Goal: Information Seeking & Learning: Learn about a topic

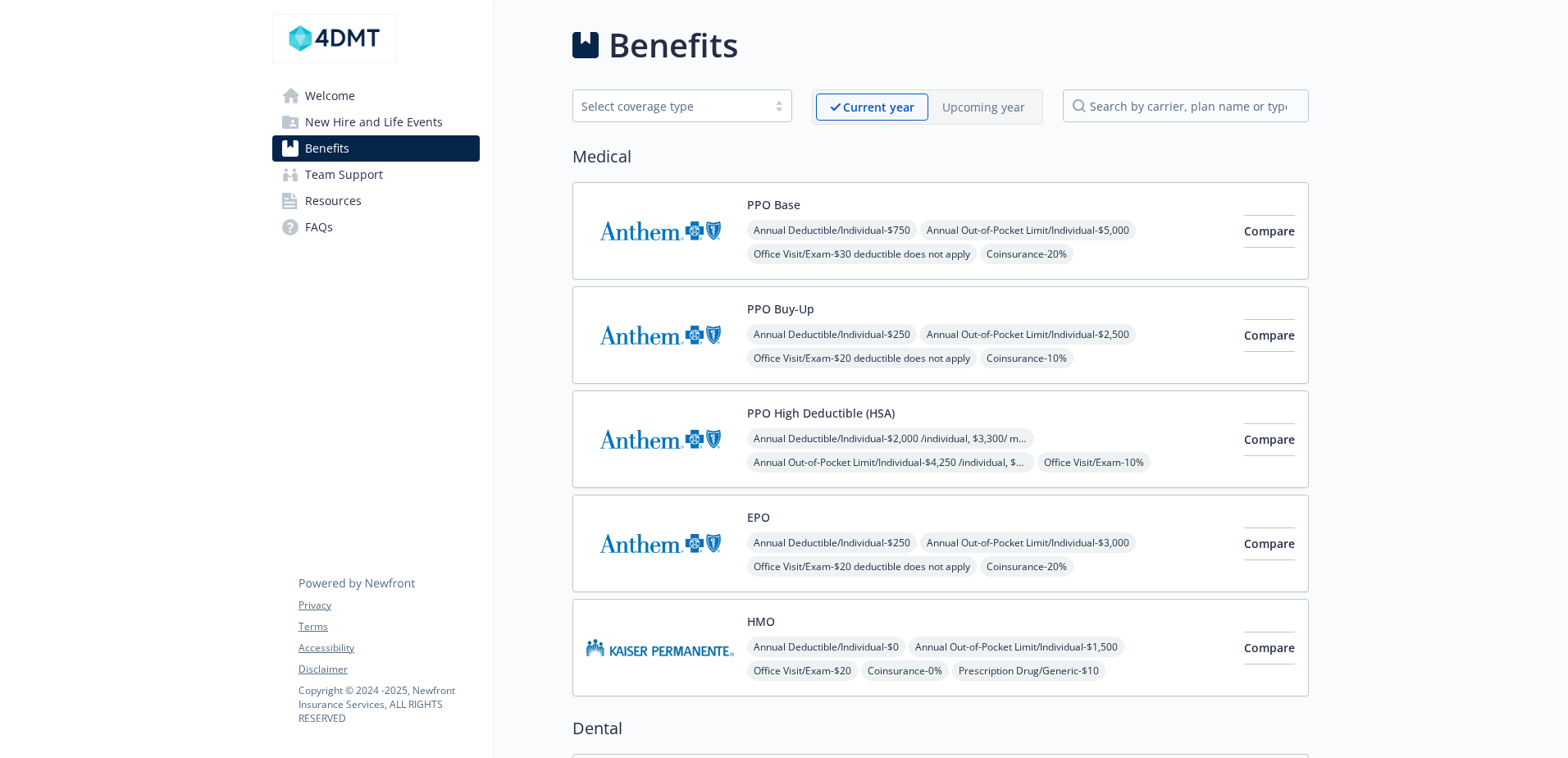
click at [1144, 252] on div "Annual Deductible/Individual - $750 Annual Out-of-Pocket Limit/Individual - $5,…" at bounding box center [989, 290] width 484 height 140
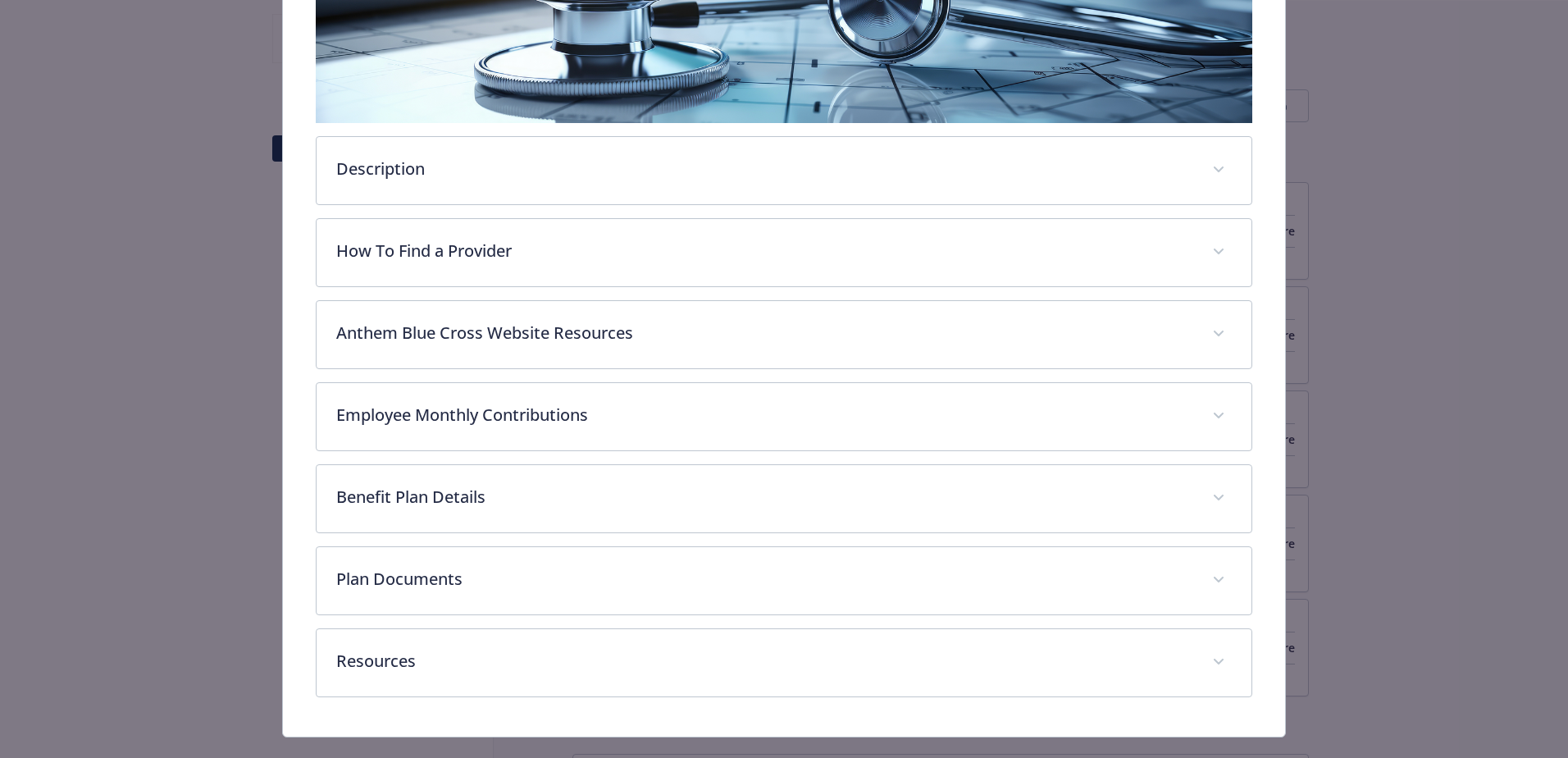
scroll to position [377, 0]
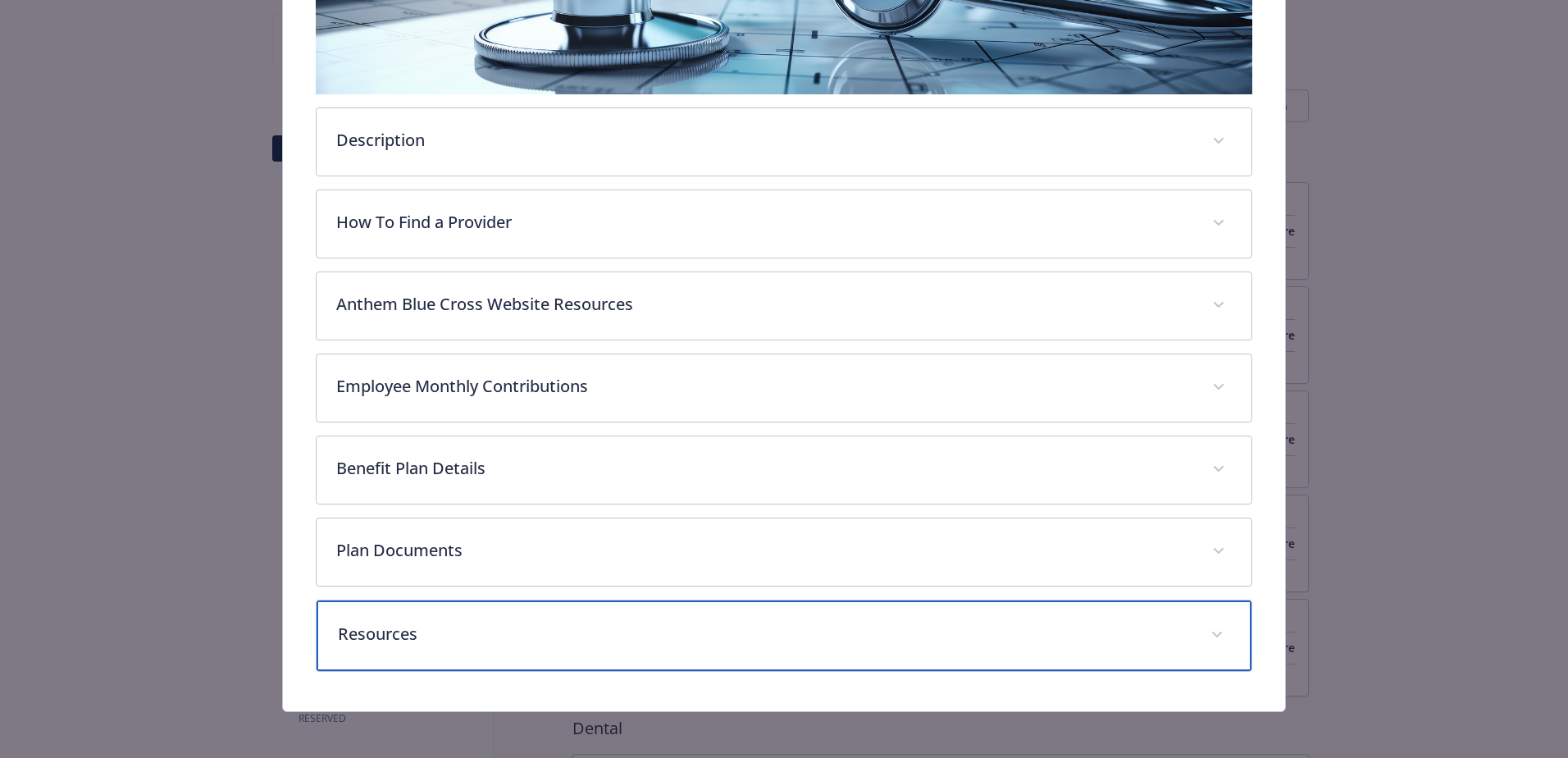
click at [451, 622] on p "Resources" at bounding box center [764, 634] width 853 height 25
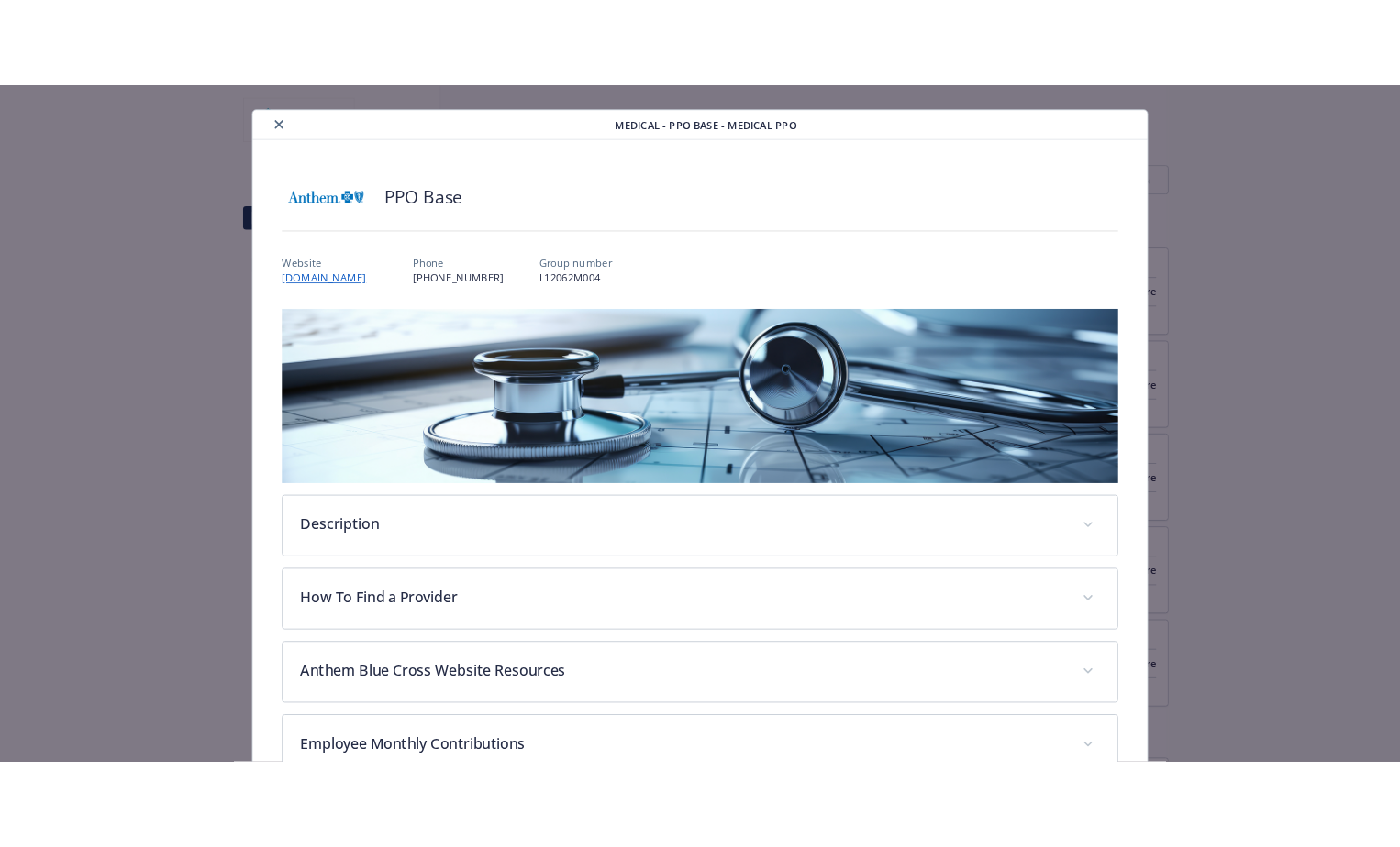
scroll to position [0, 0]
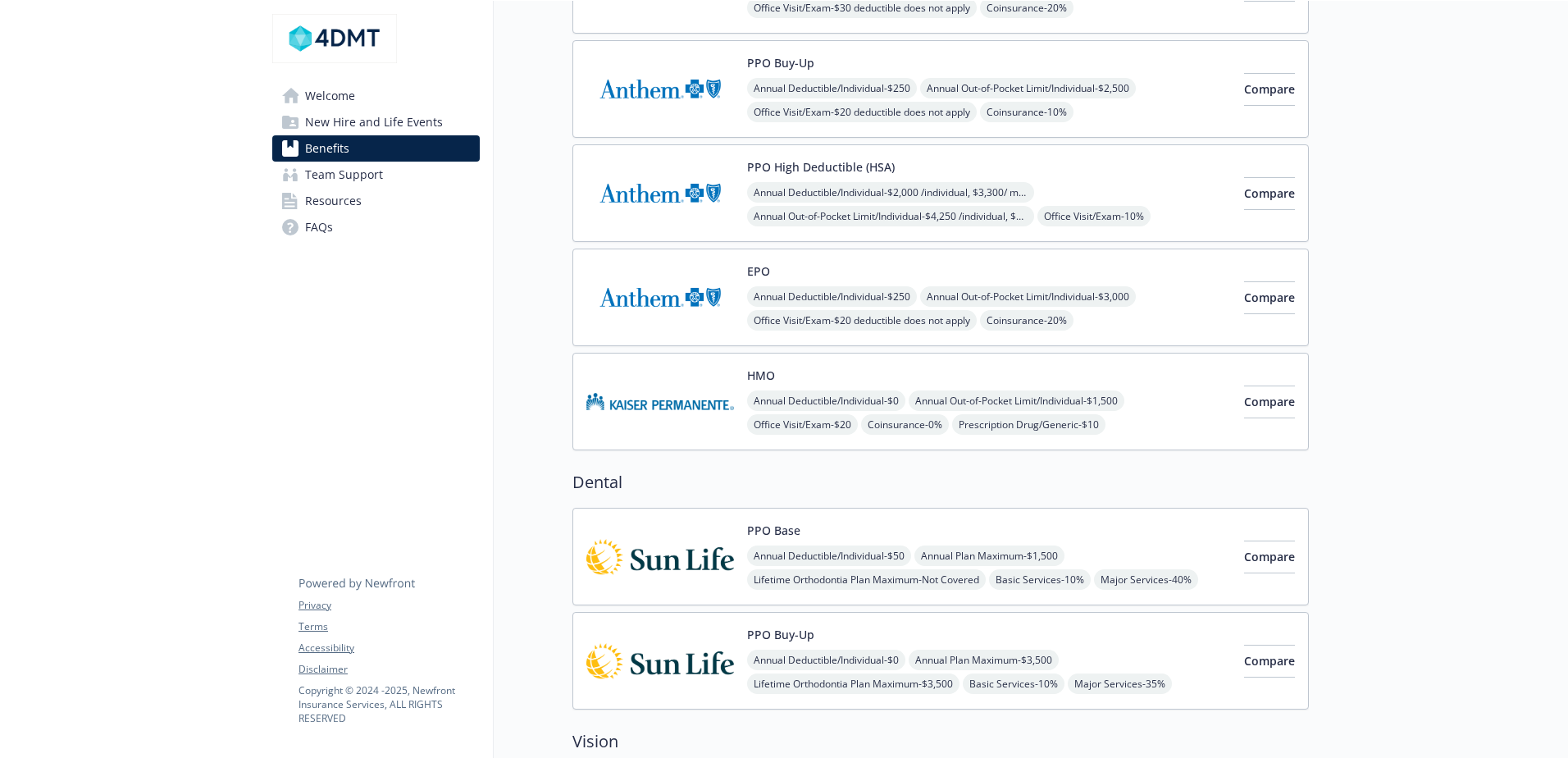
click at [352, 201] on span "Resources" at bounding box center [334, 201] width 56 height 26
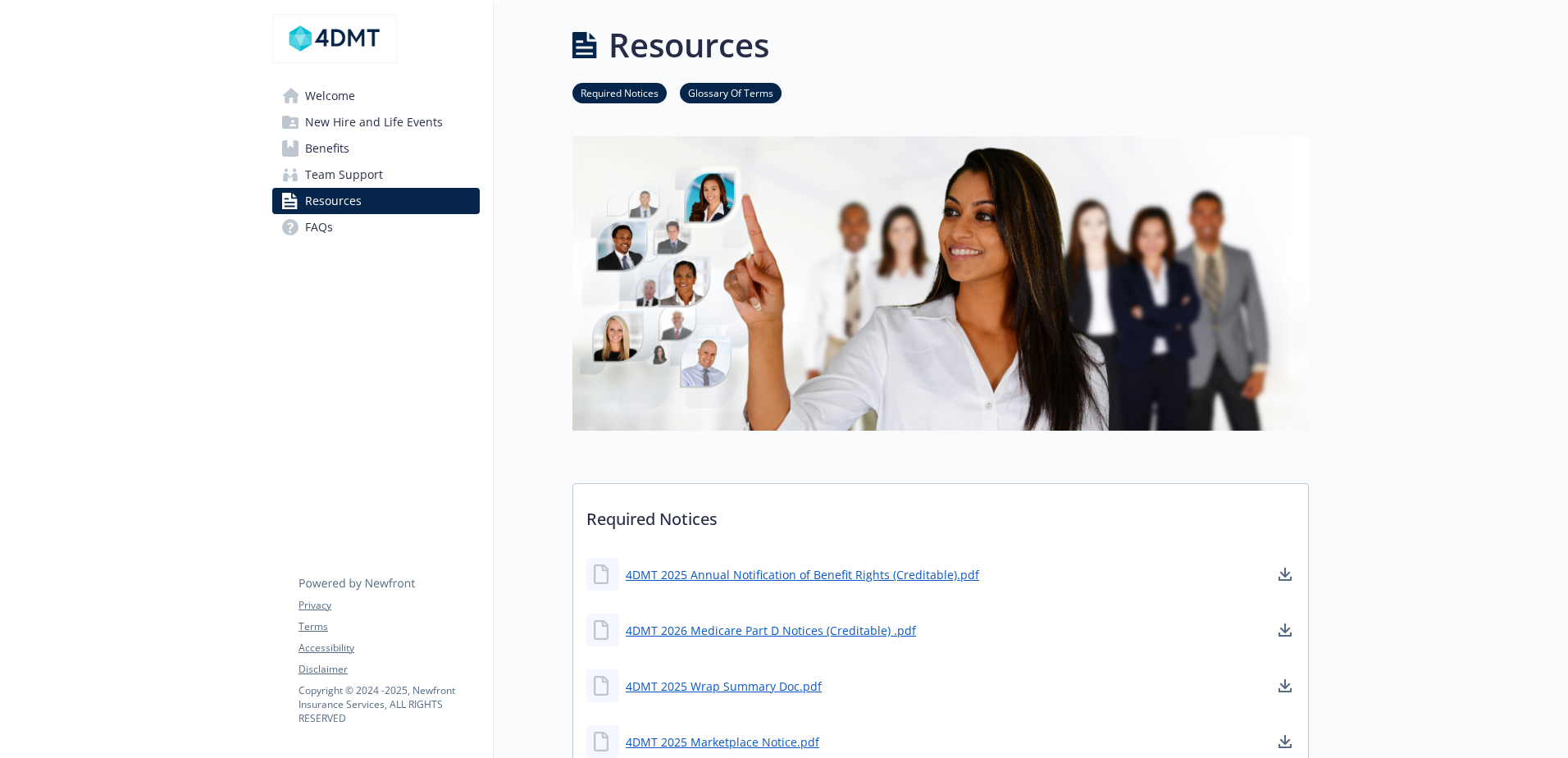
click at [331, 147] on span "Benefits" at bounding box center [328, 149] width 44 height 26
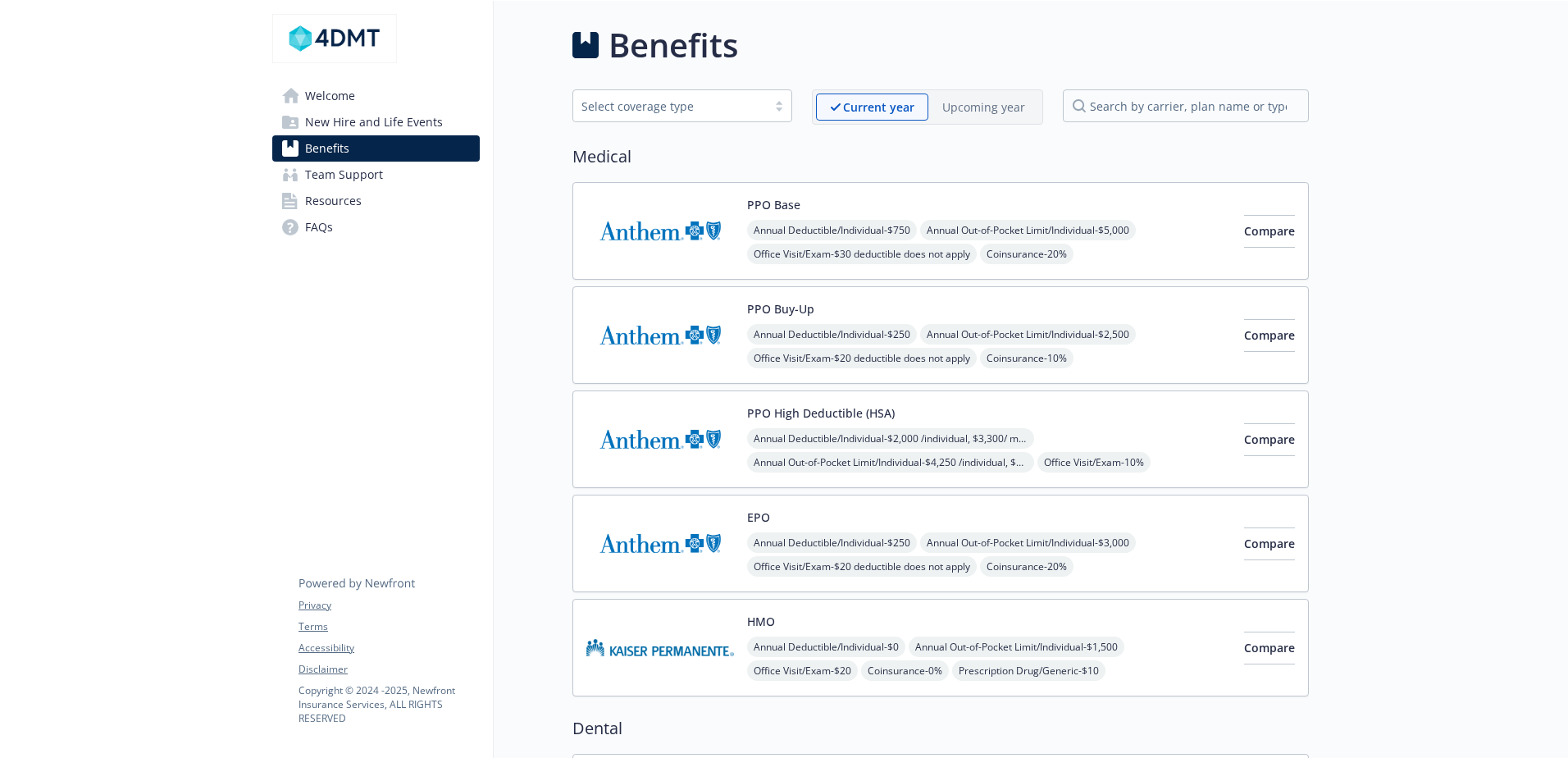
click at [991, 108] on p "Upcoming year" at bounding box center [983, 107] width 83 height 17
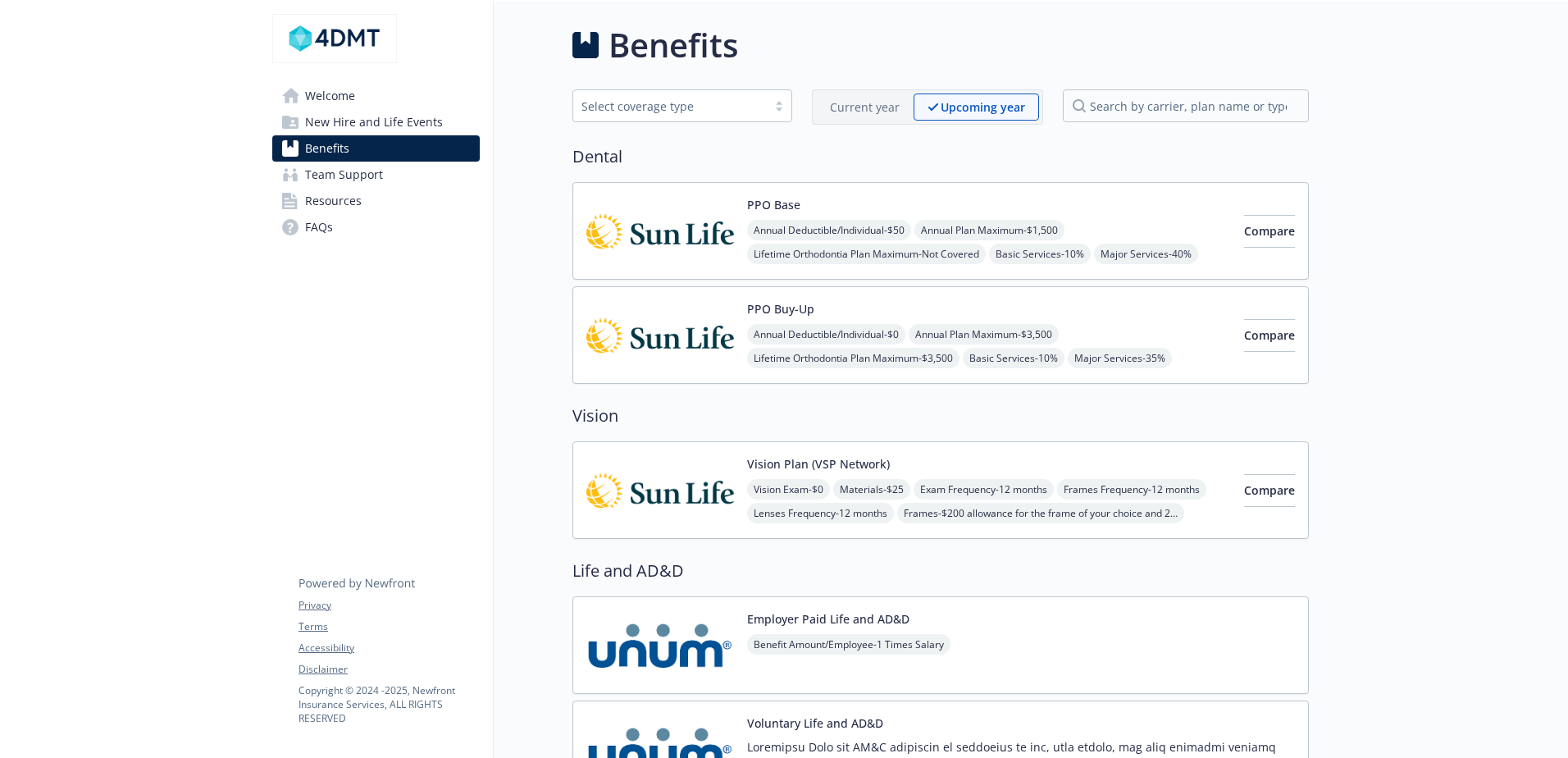
click at [866, 98] on p "Current year" at bounding box center [865, 107] width 70 height 17
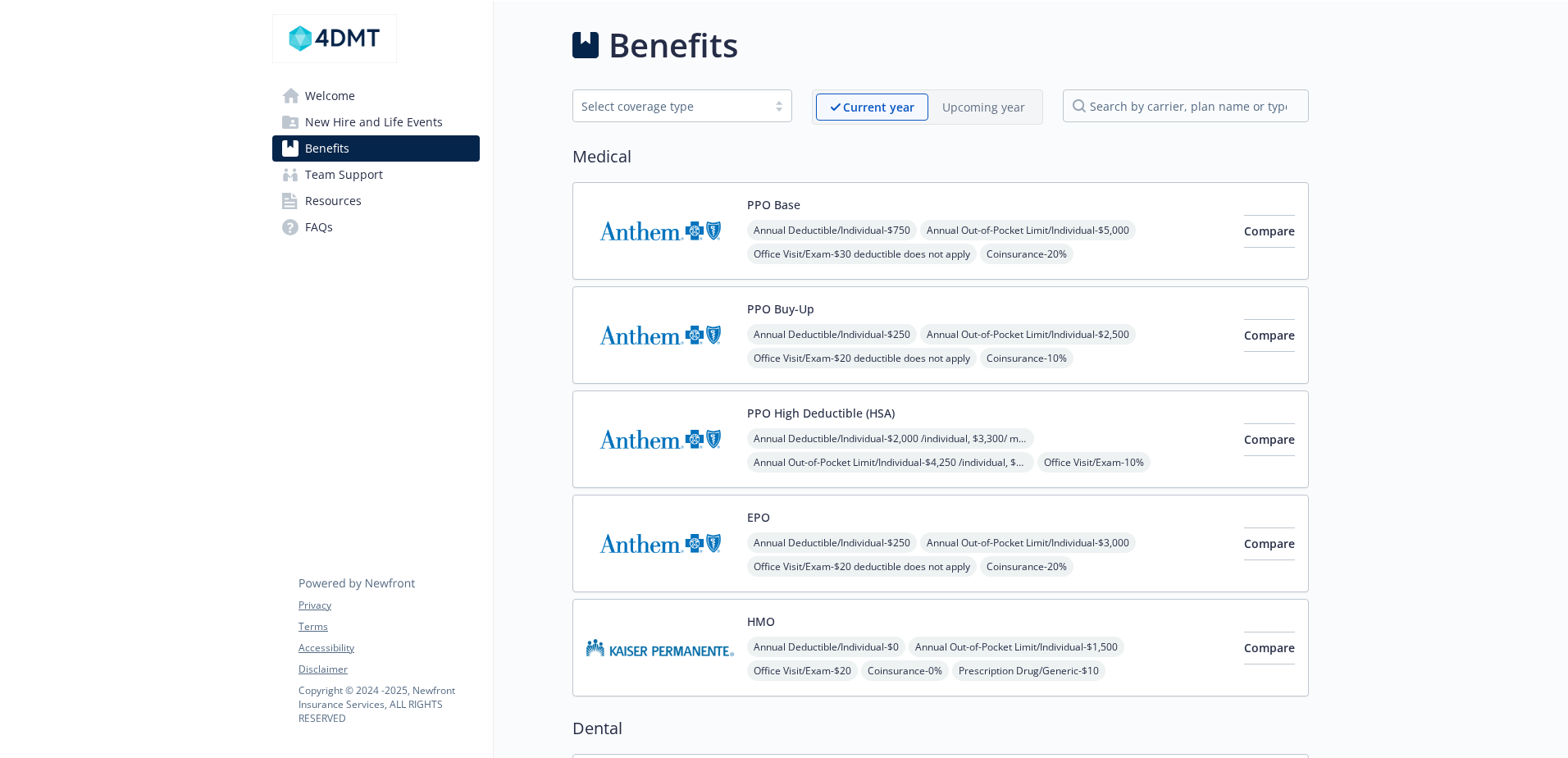
click at [1132, 304] on div "PPO Buy-Up Annual Deductible/Individual - $250 Annual Out-of-Pocket Limit/Indiv…" at bounding box center [989, 335] width 484 height 70
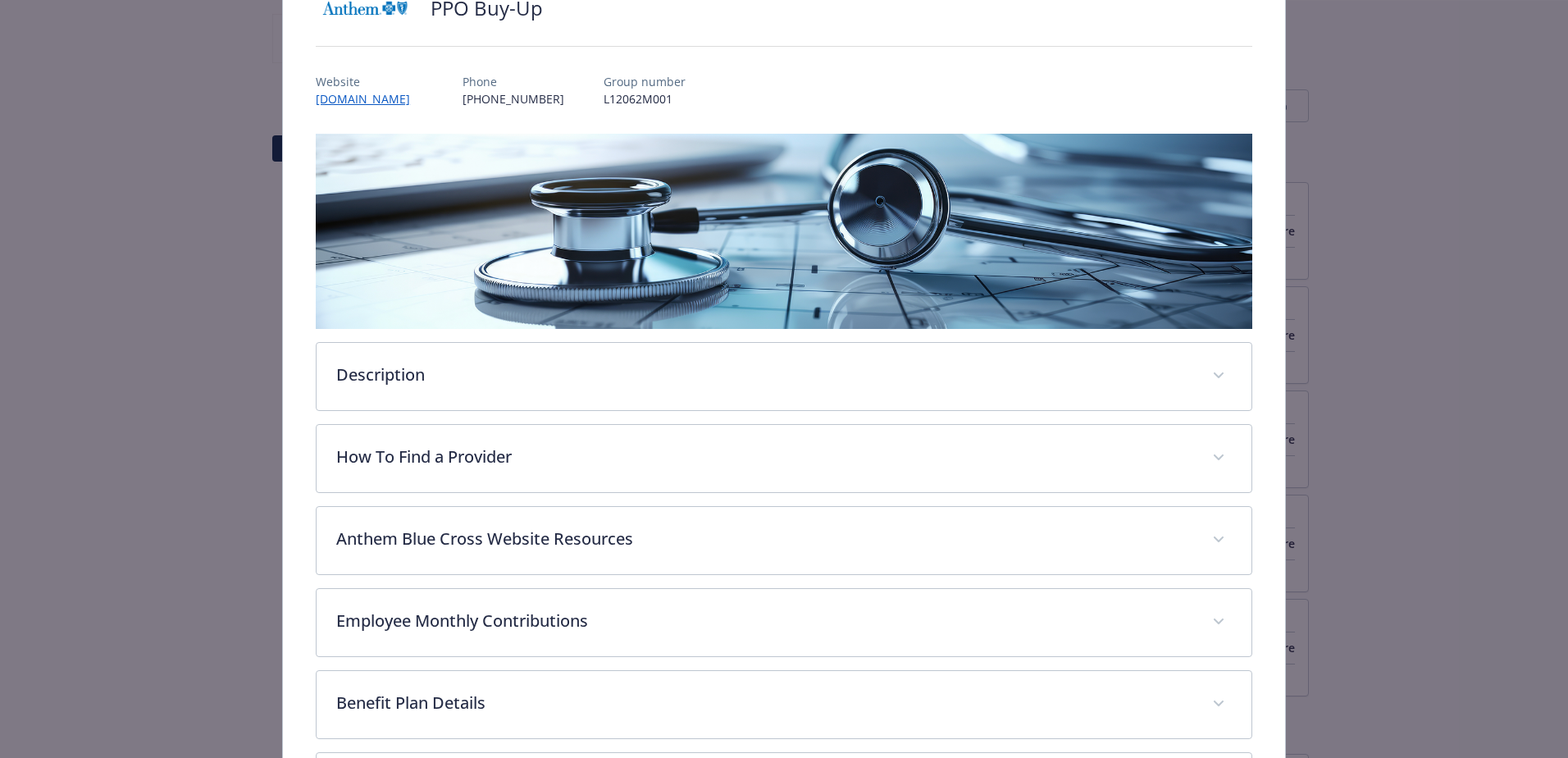
scroll to position [379, 0]
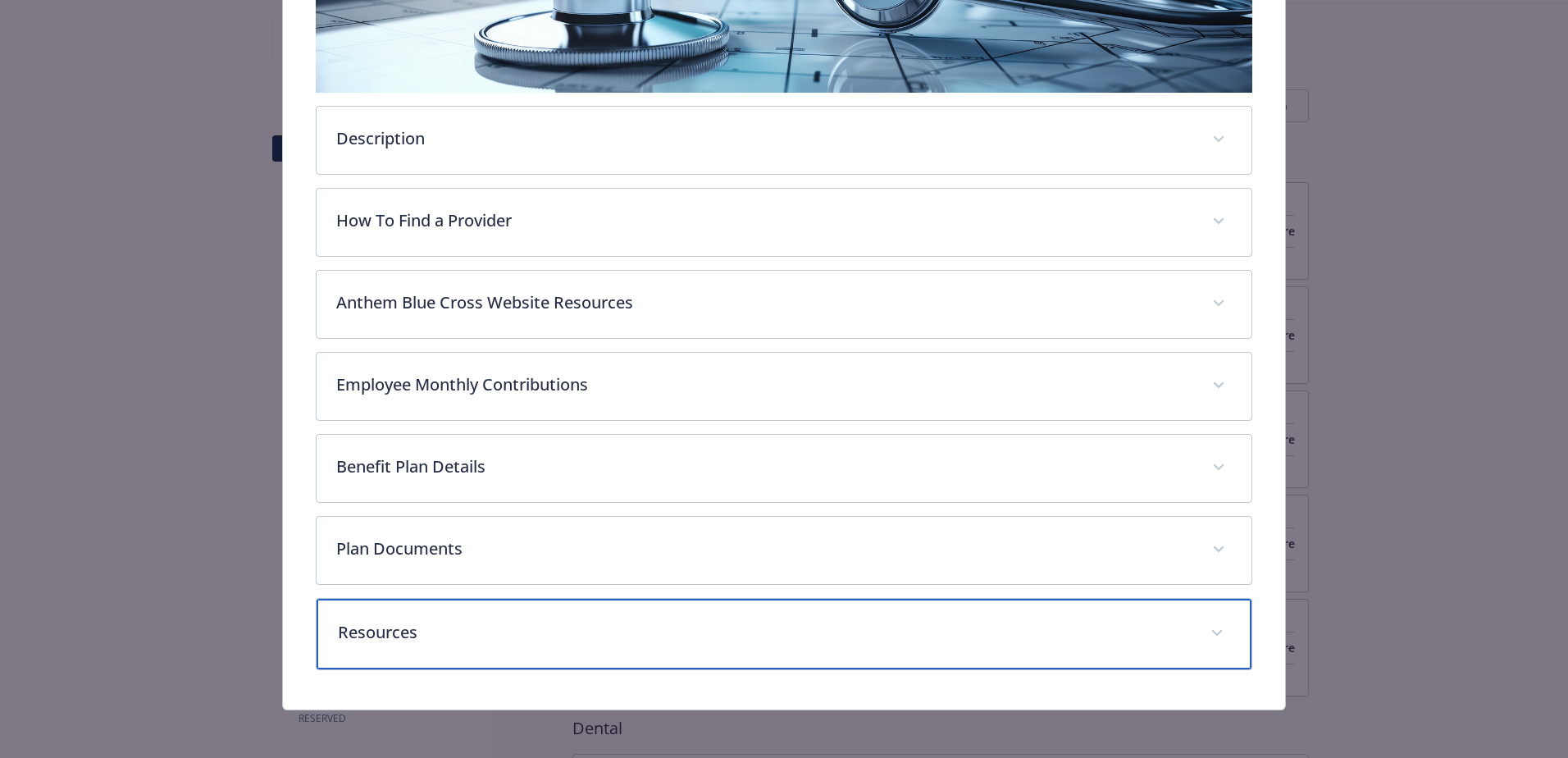
click at [452, 640] on p "Resources" at bounding box center [764, 633] width 853 height 25
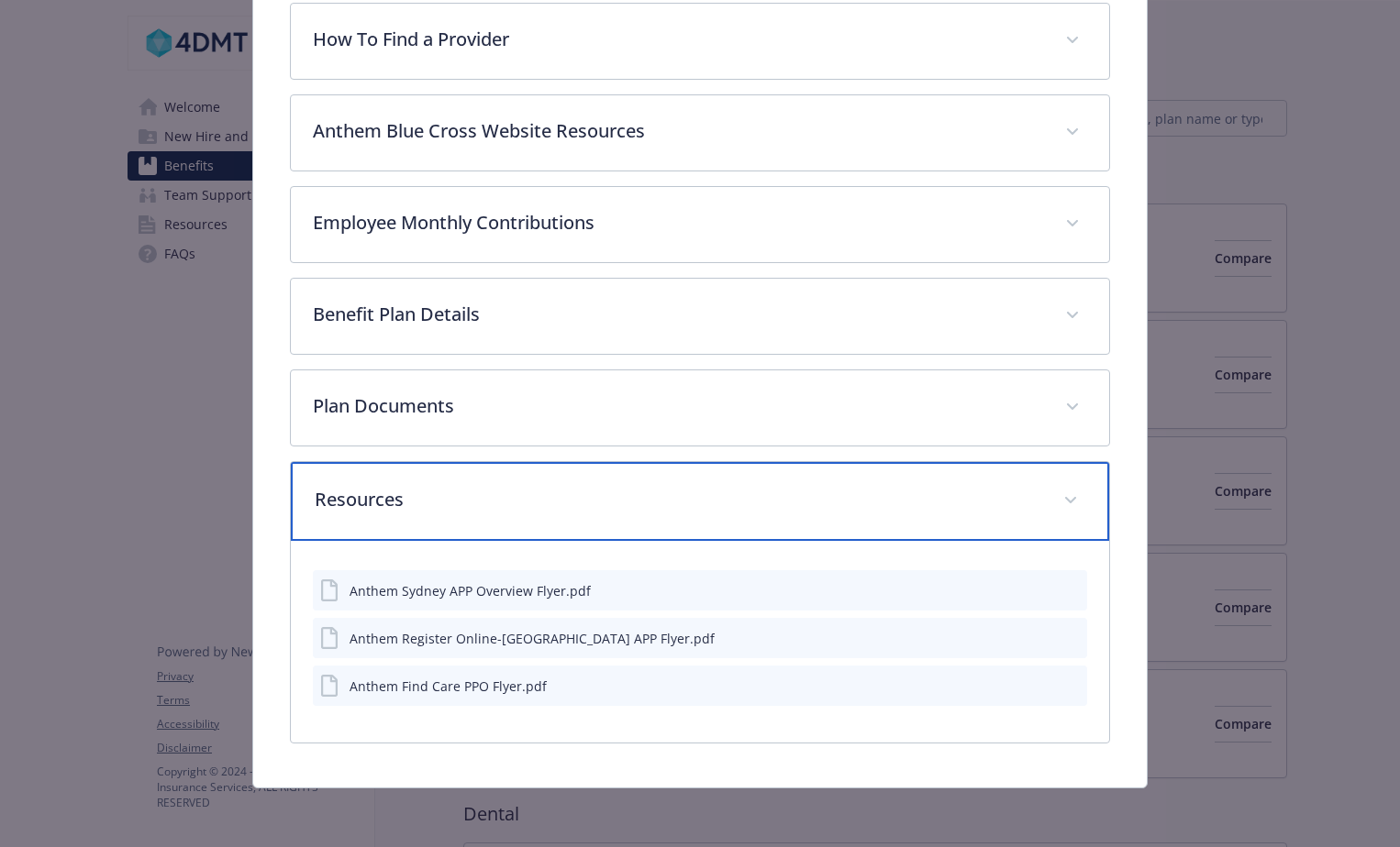
scroll to position [581, 0]
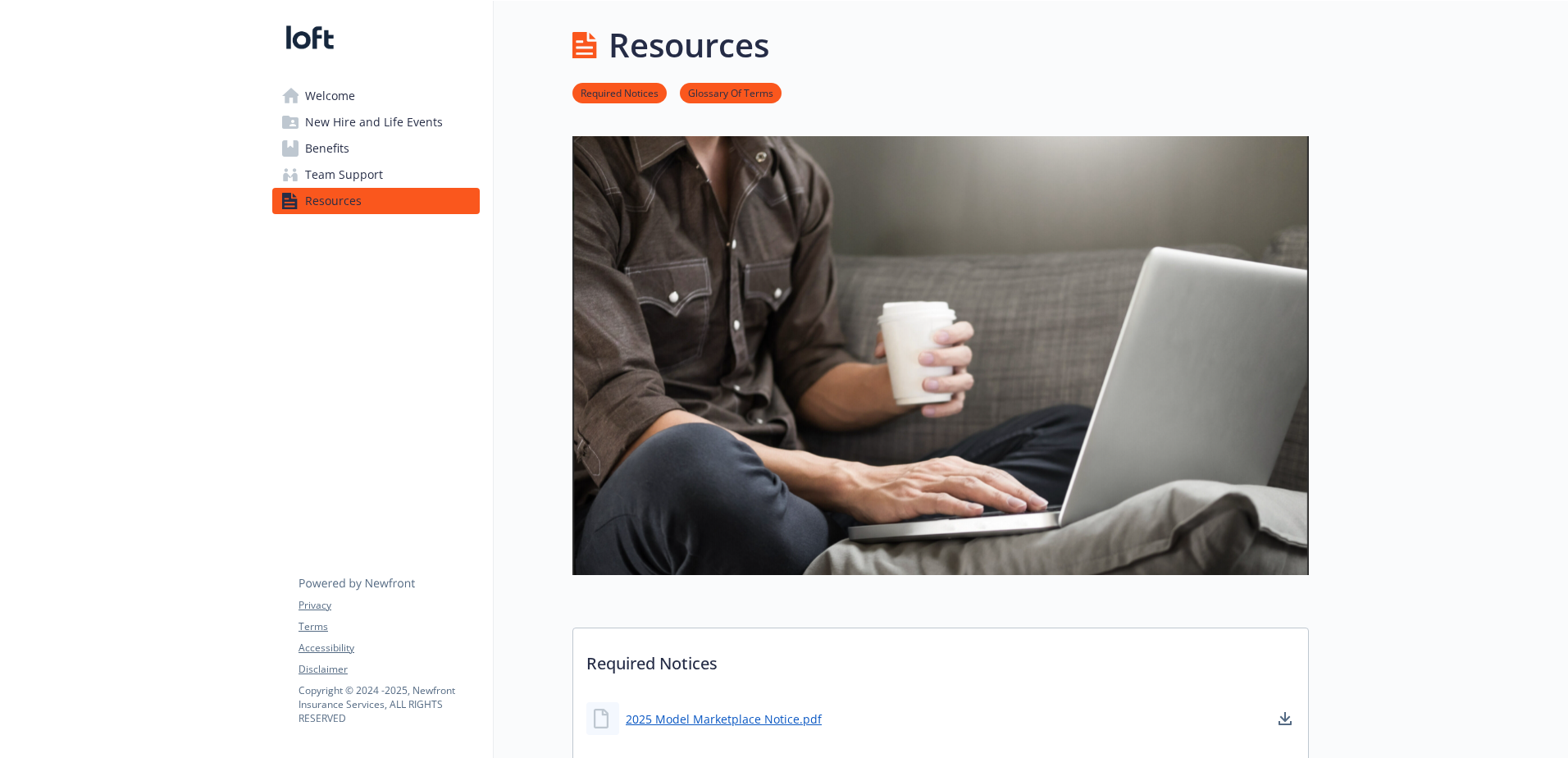
click at [330, 94] on span "Welcome" at bounding box center [330, 96] width 50 height 26
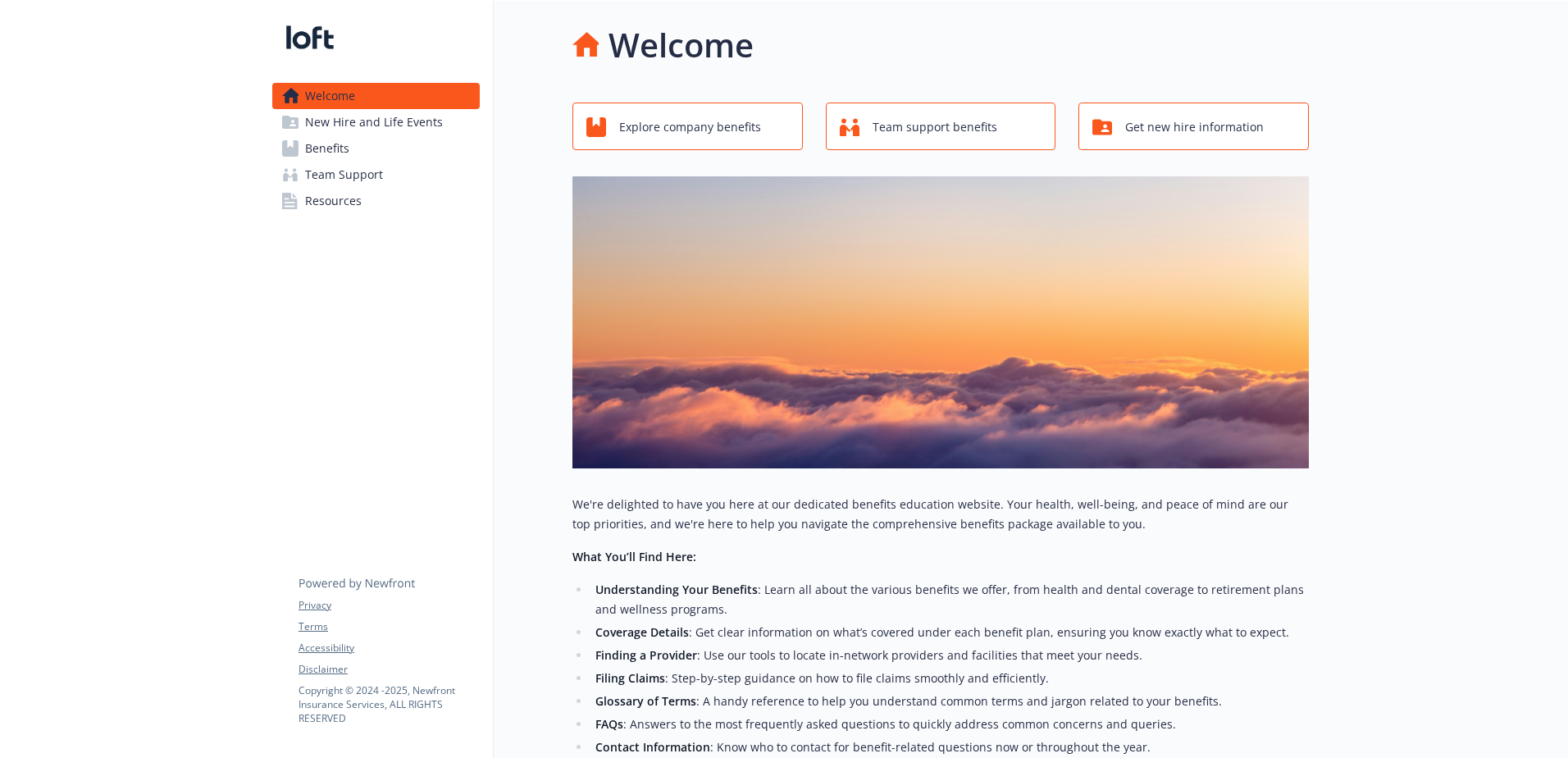
click at [430, 122] on span "New Hire and Life Events" at bounding box center [374, 122] width 137 height 26
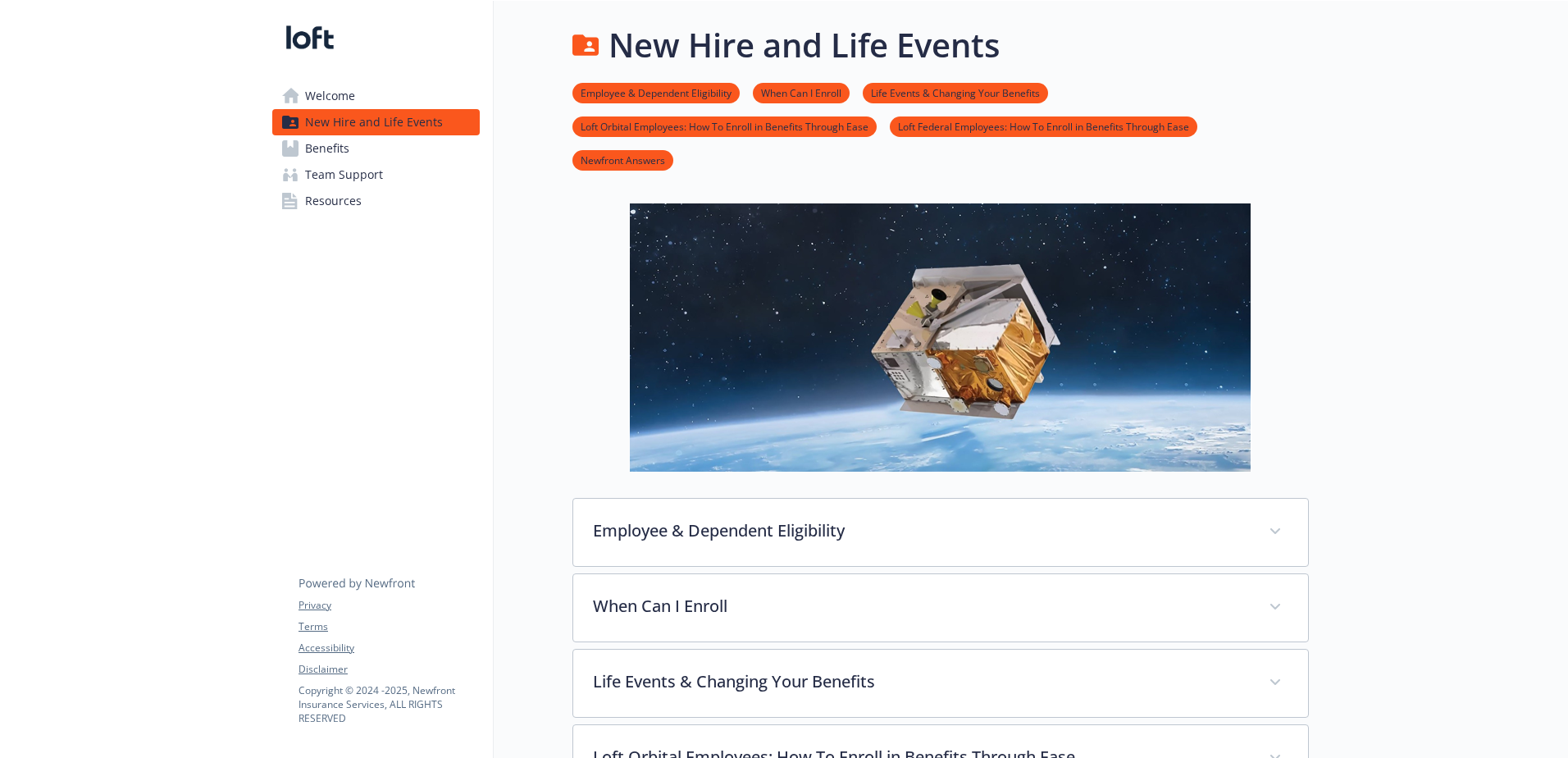
click at [345, 143] on span "Benefits" at bounding box center [328, 149] width 44 height 26
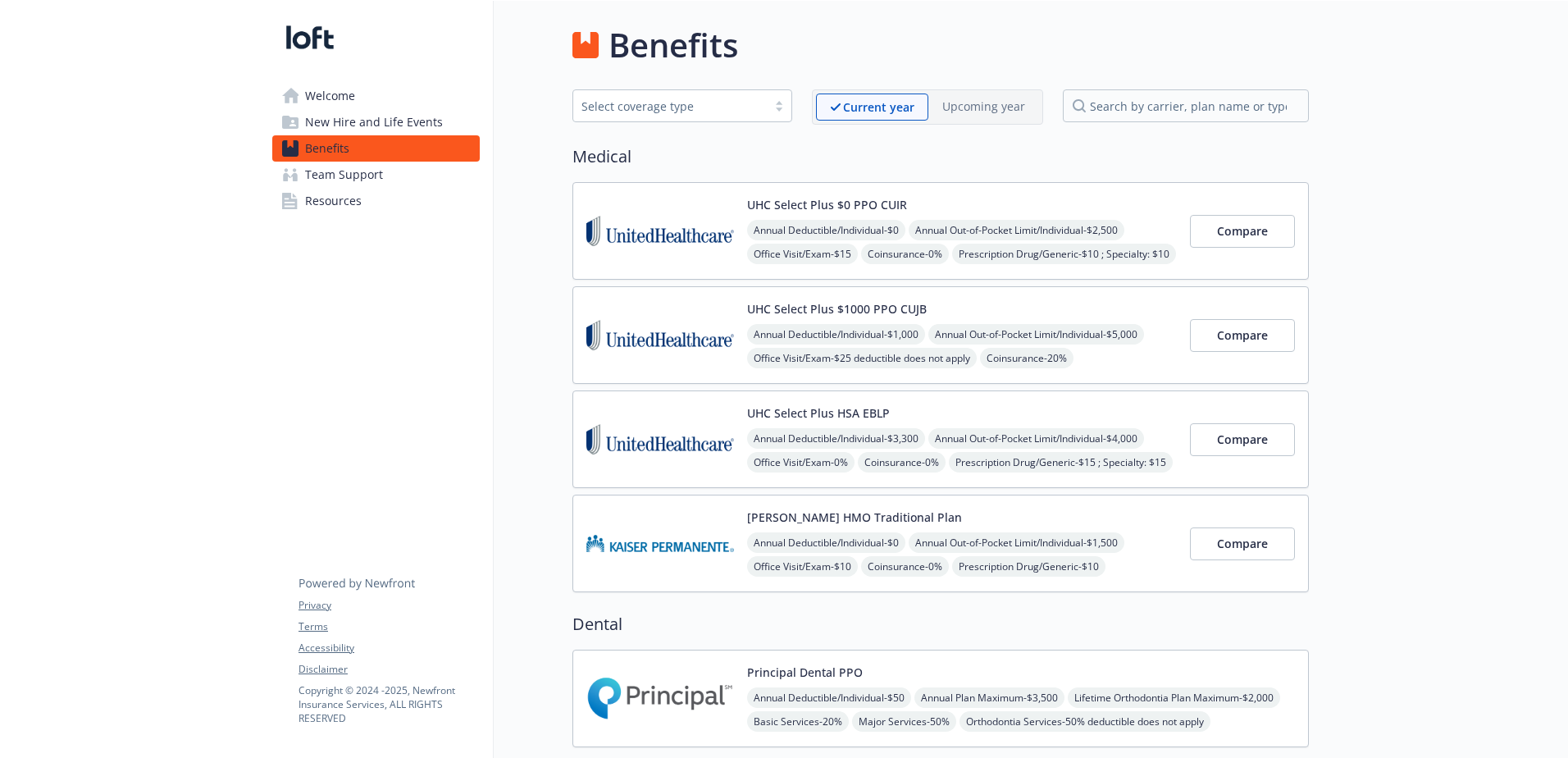
click at [354, 170] on span "Team Support" at bounding box center [344, 174] width 78 height 26
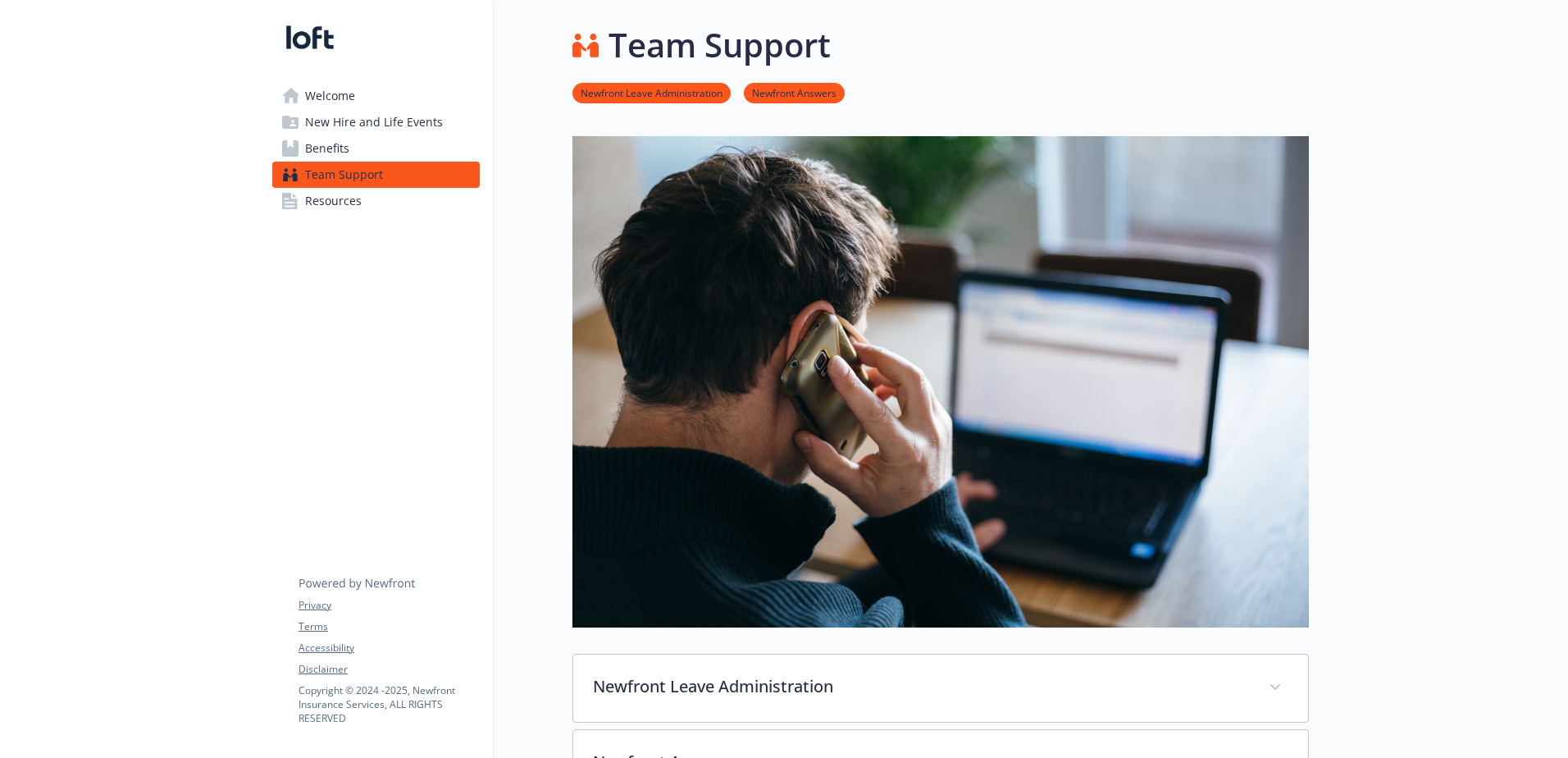
drag, startPoint x: 380, startPoint y: 152, endPoint x: 396, endPoint y: 145, distance: 17.5
click at [382, 150] on link "Benefits" at bounding box center [375, 149] width 207 height 26
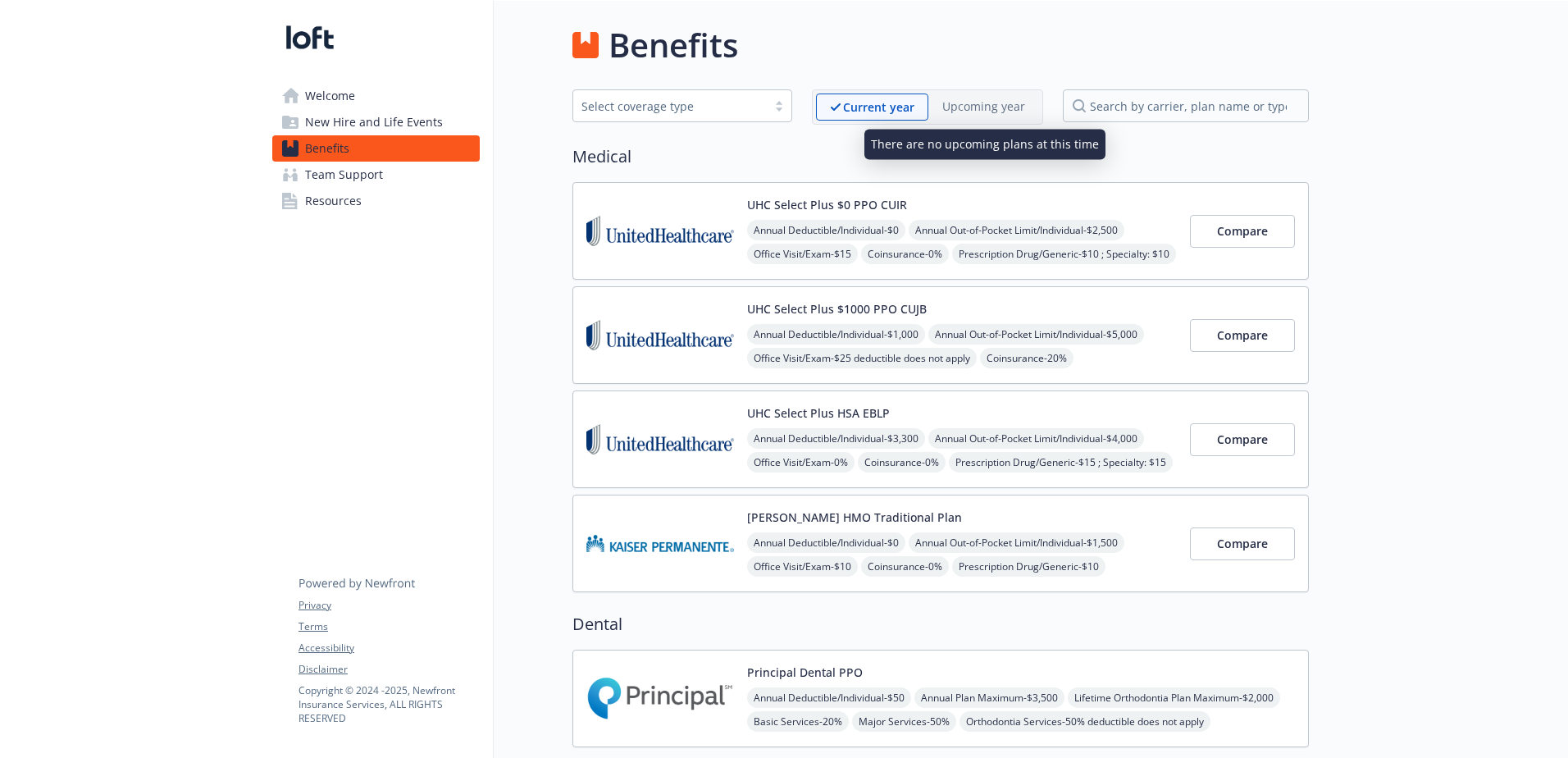
click at [996, 110] on p "Upcoming year" at bounding box center [983, 106] width 83 height 17
click at [346, 173] on span "Team Support" at bounding box center [344, 174] width 78 height 26
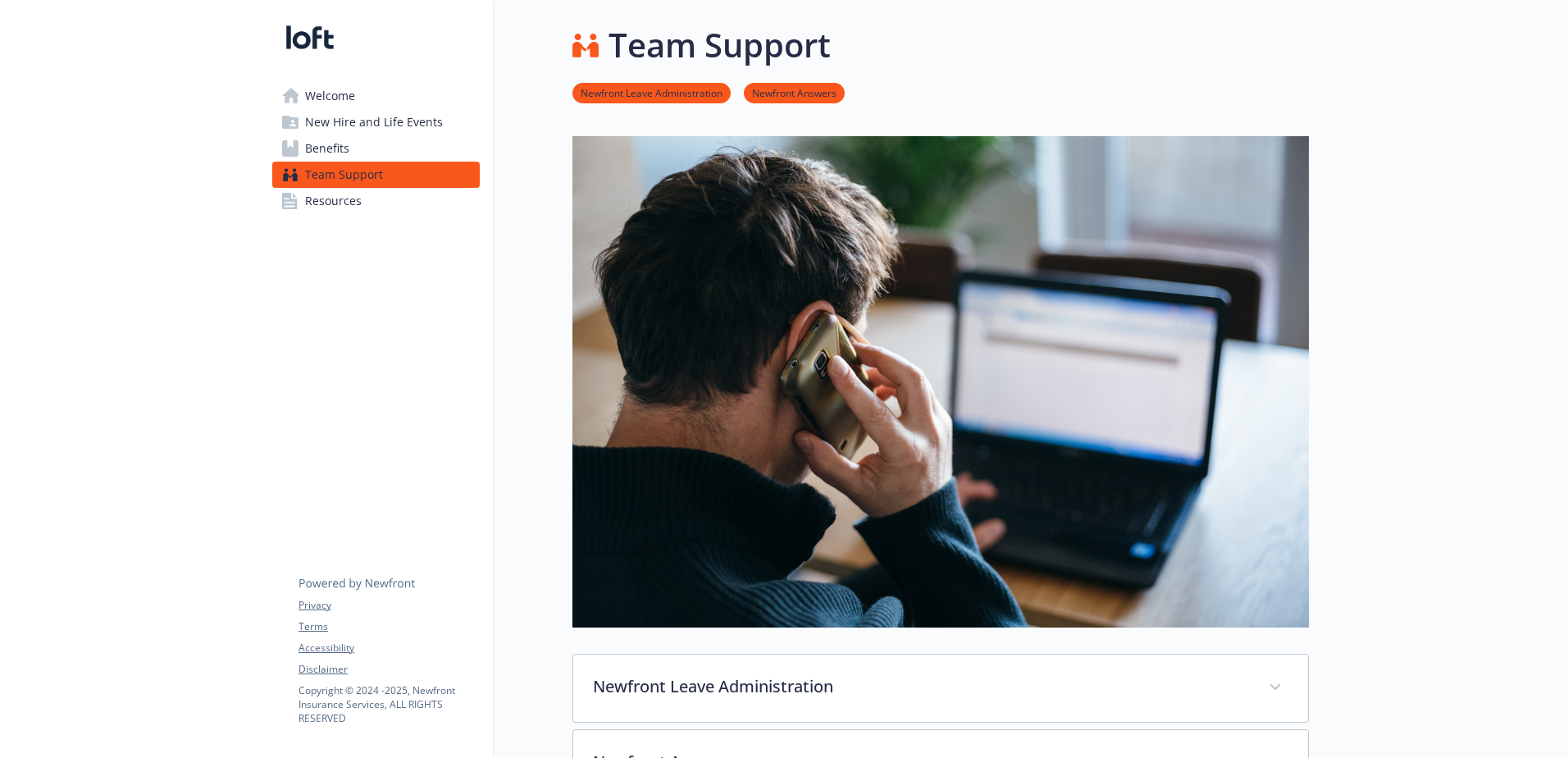
click at [346, 199] on span "Resources" at bounding box center [334, 201] width 56 height 26
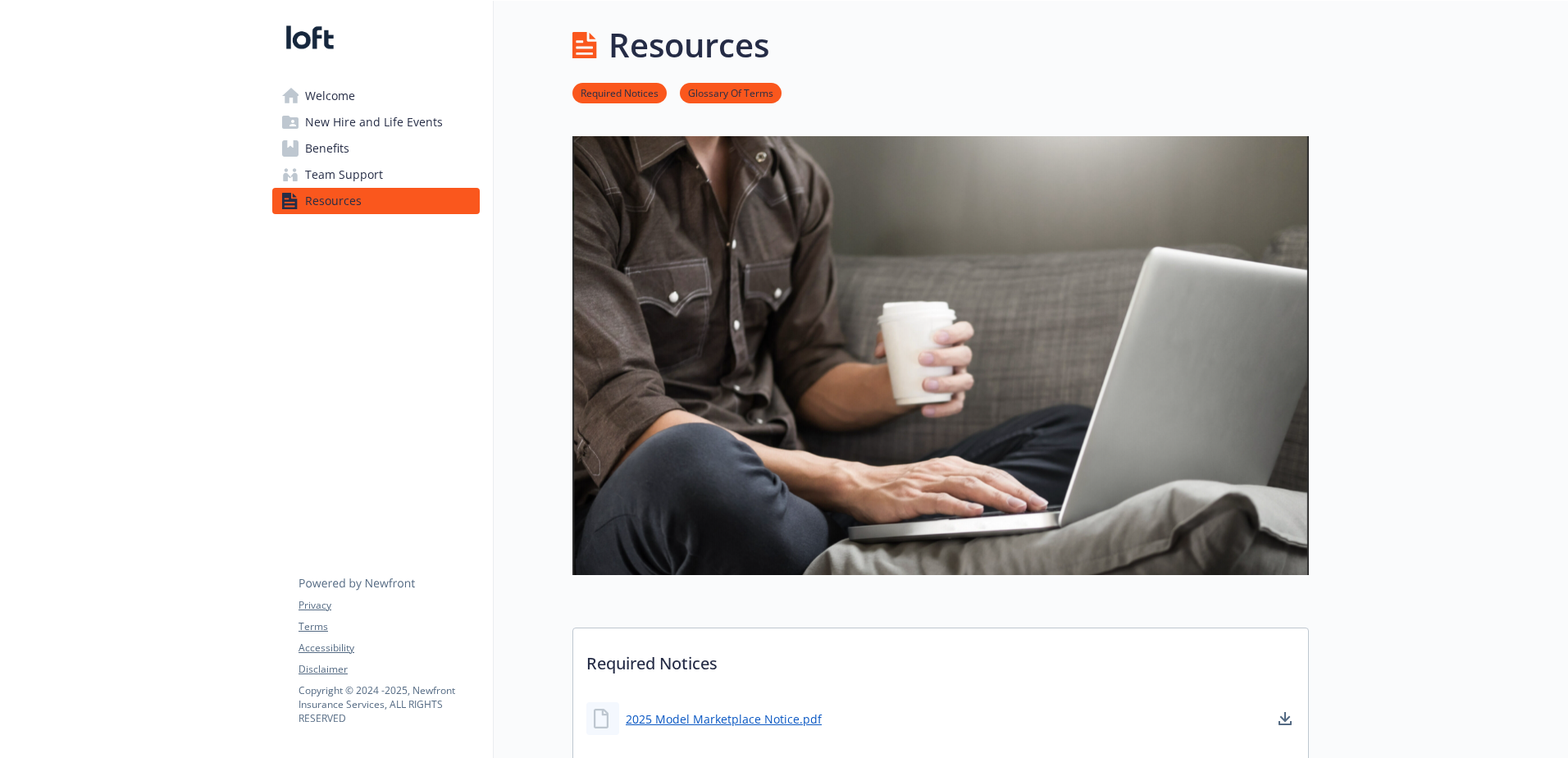
drag, startPoint x: 276, startPoint y: 0, endPoint x: 155, endPoint y: 92, distance: 152.0
click at [1083, 73] on div "Required Notices Glossary Of Terms" at bounding box center [940, 93] width 736 height 47
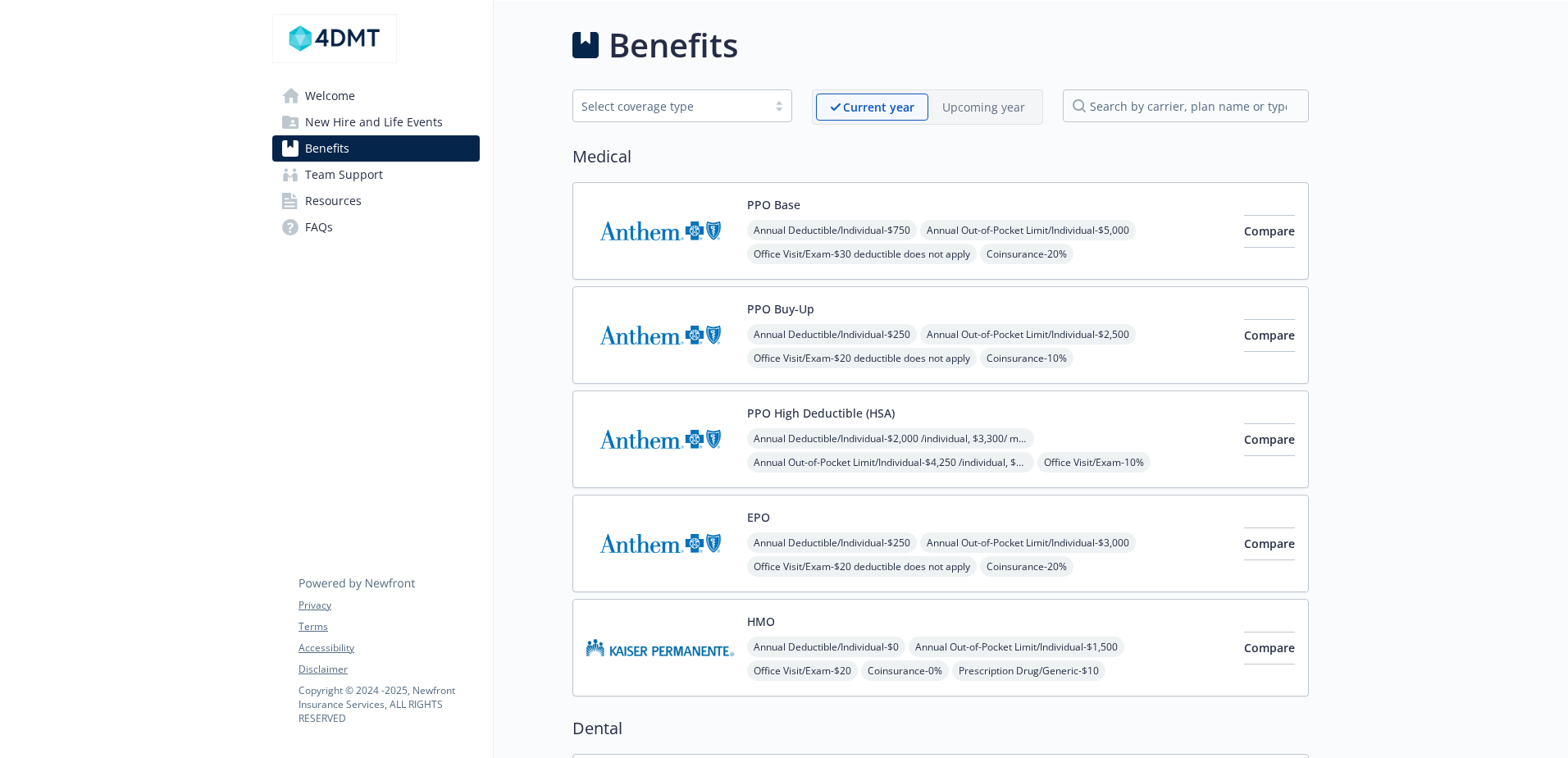
click at [696, 226] on img at bounding box center [659, 231] width 148 height 70
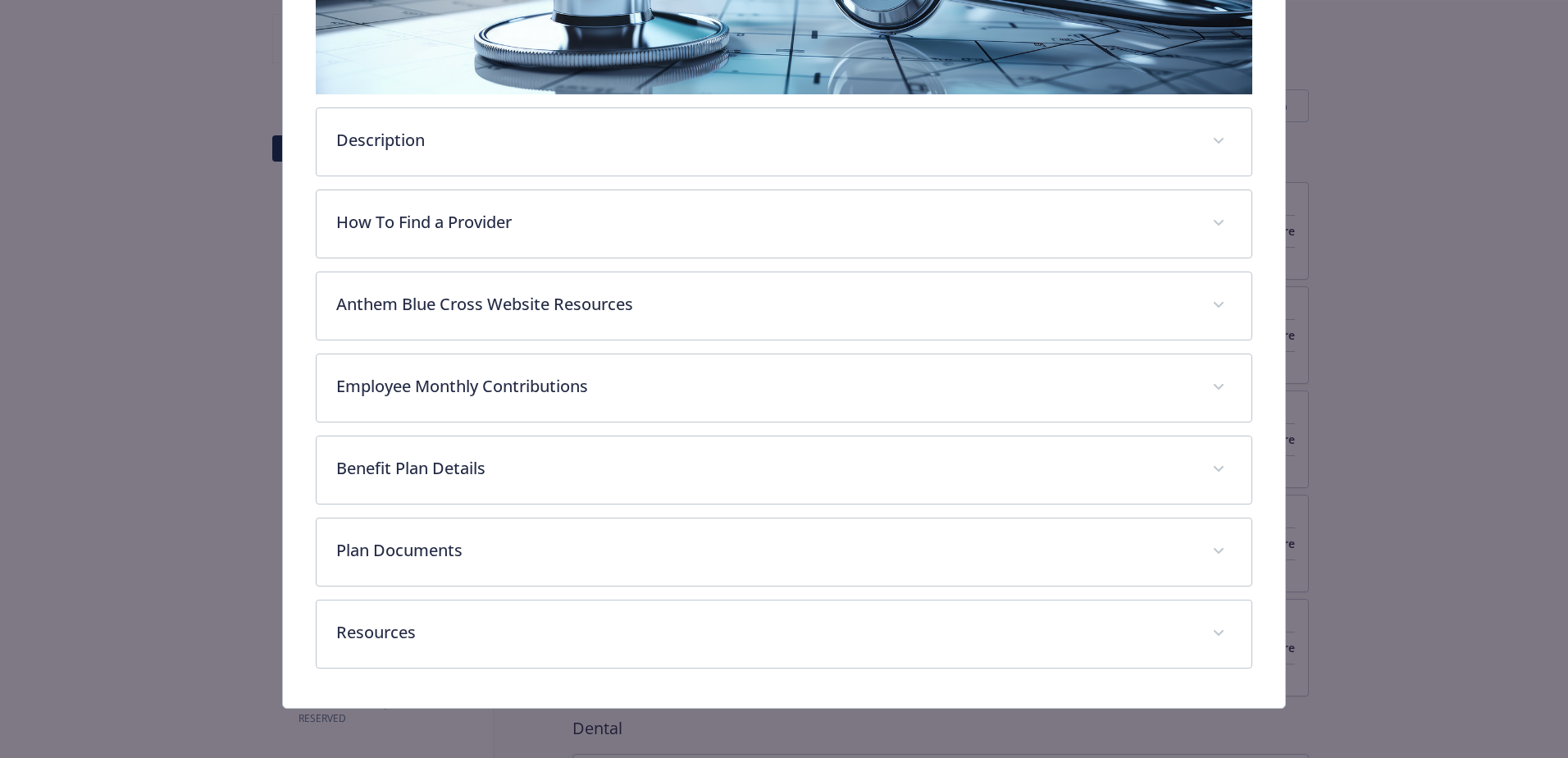
scroll to position [379, 0]
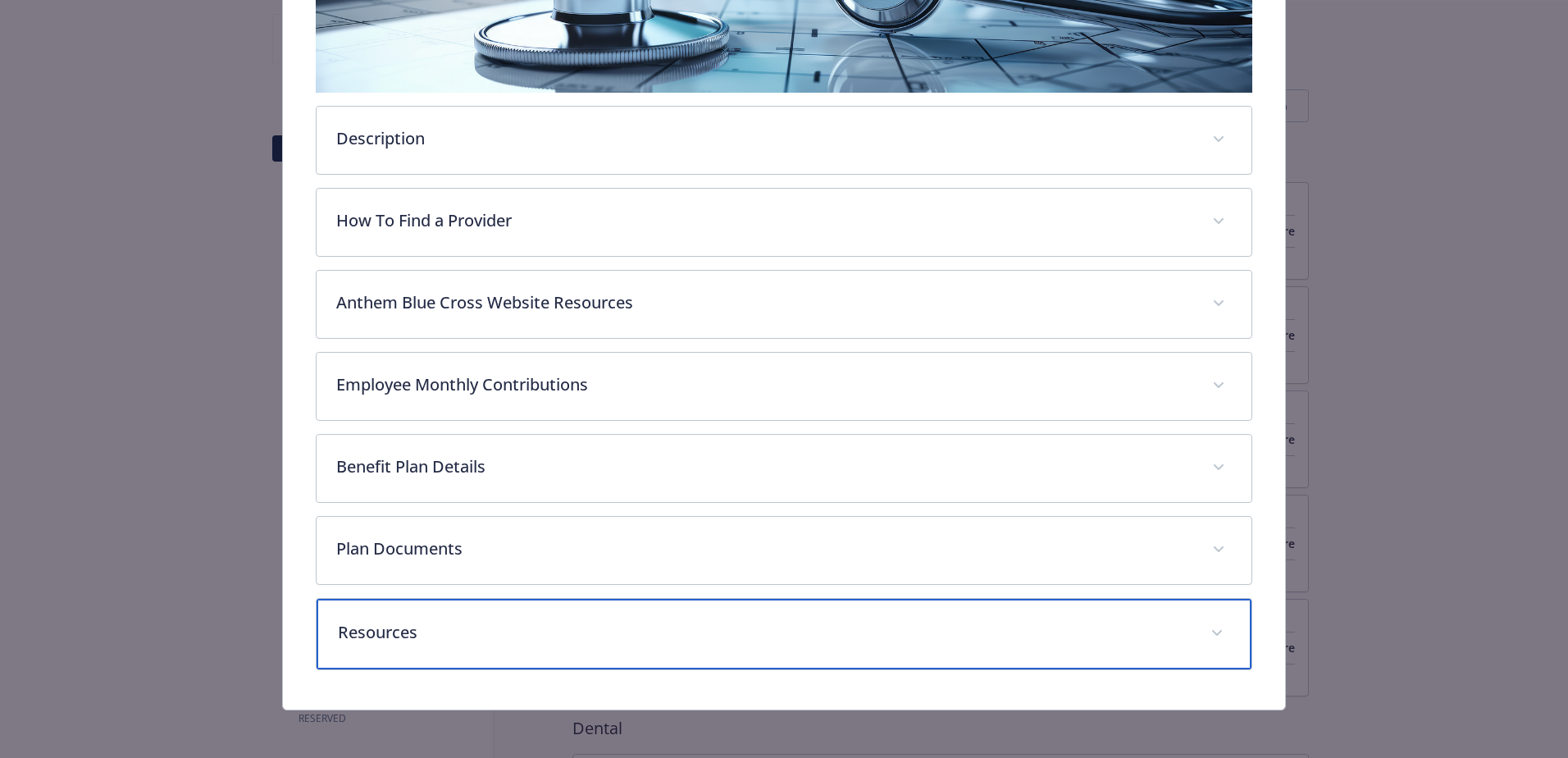
click at [497, 613] on div "Resources" at bounding box center [784, 634] width 935 height 71
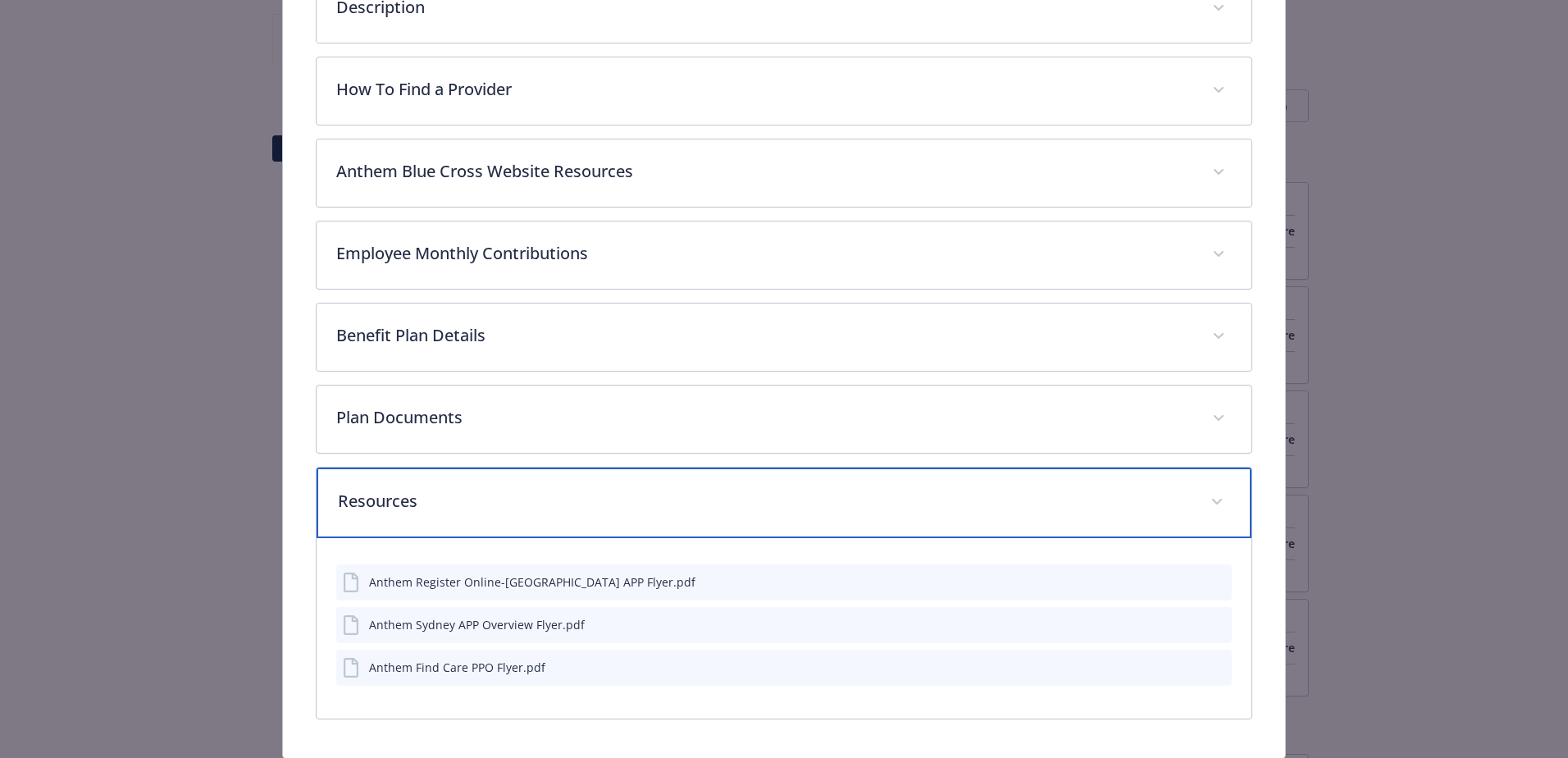
scroll to position [399, 0]
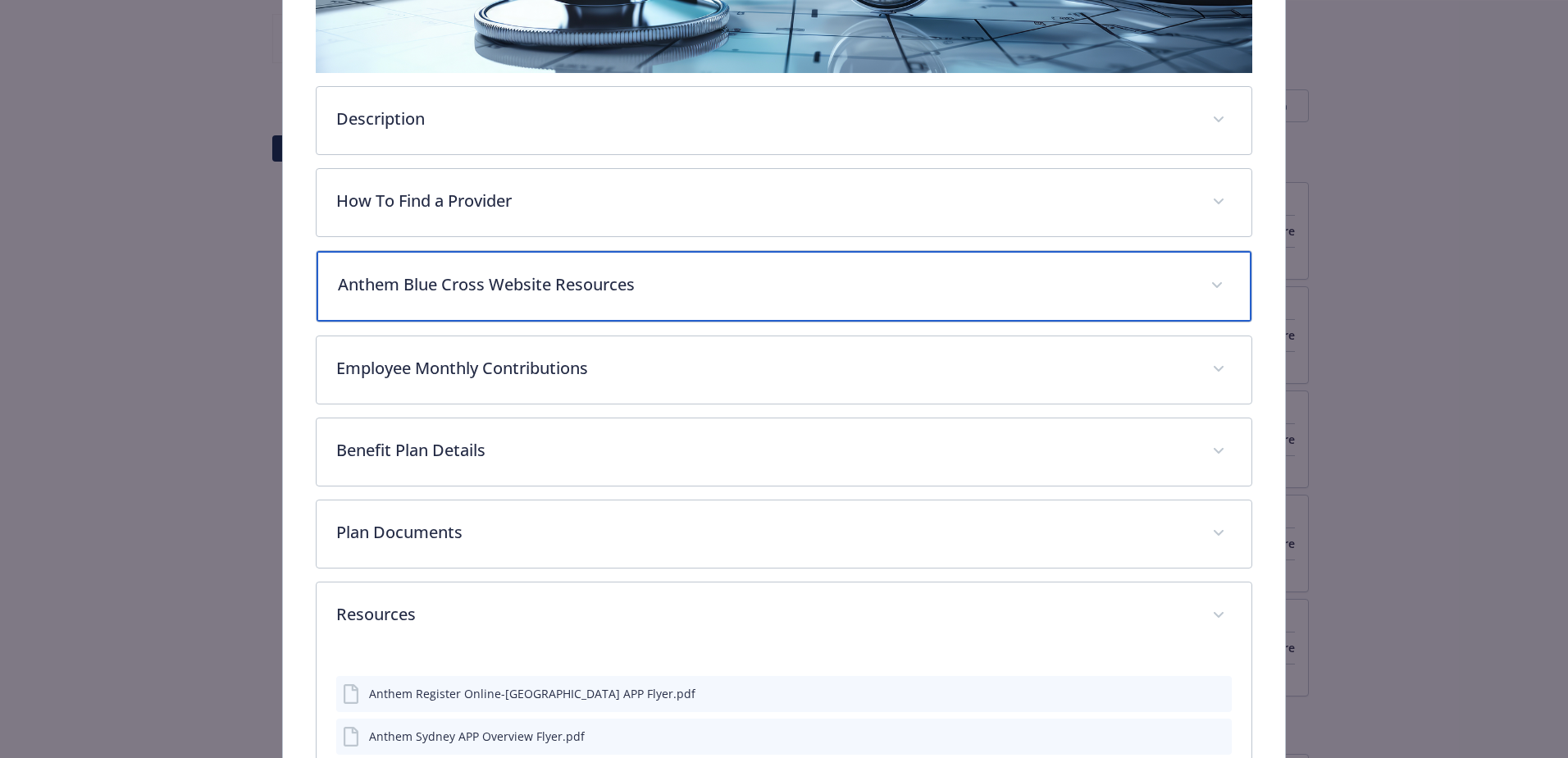
click at [574, 284] on p "Anthem Blue Cross Website Resources" at bounding box center [764, 284] width 853 height 25
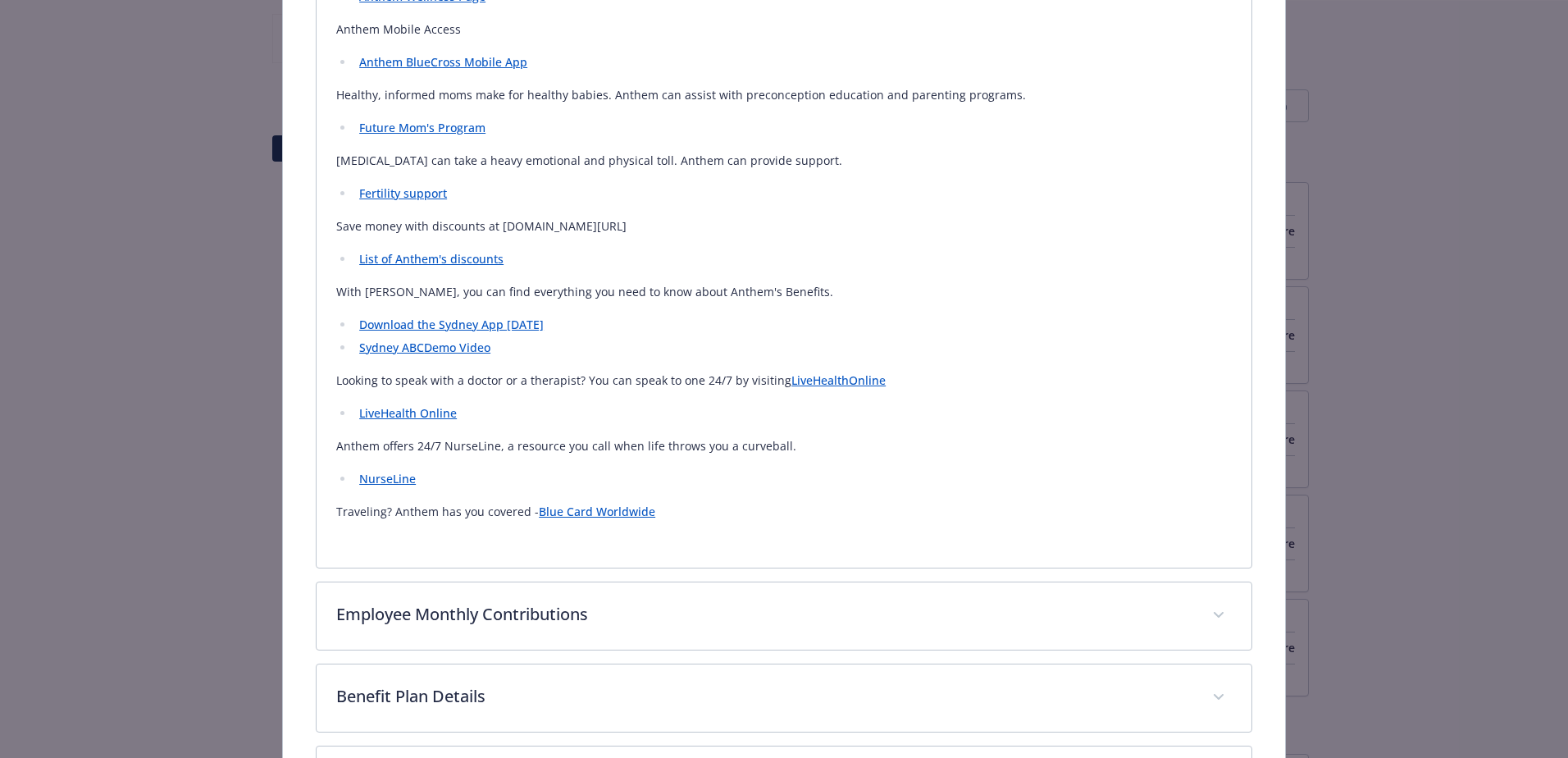
scroll to position [806, 0]
click at [432, 343] on link "Demo Video" at bounding box center [457, 351] width 67 height 15
